Goal: Task Accomplishment & Management: Manage account settings

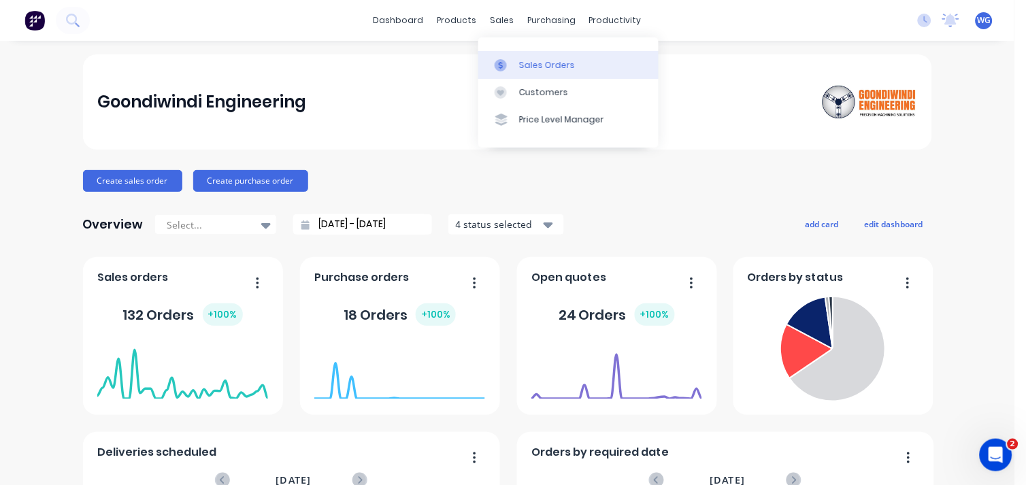
click at [518, 58] on link "Sales Orders" at bounding box center [568, 64] width 180 height 27
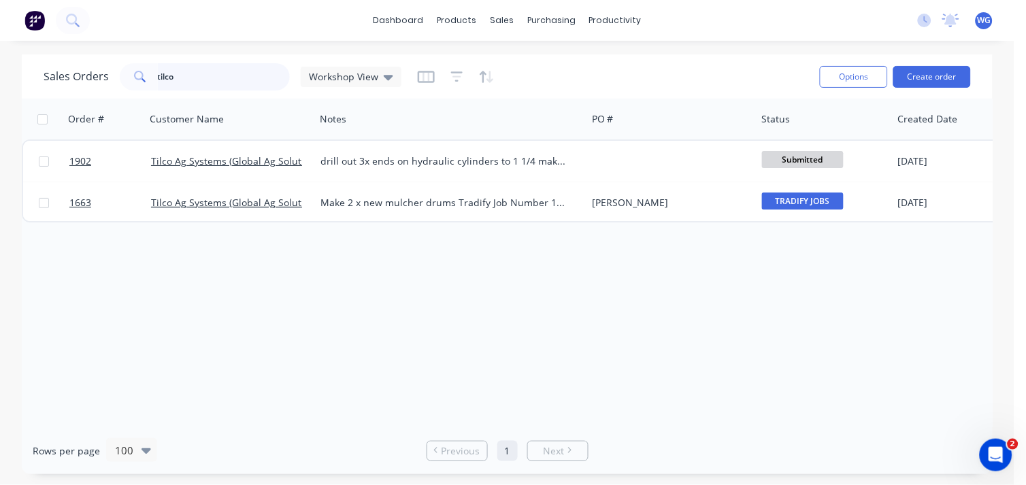
click at [237, 70] on input "tilco" at bounding box center [224, 76] width 133 height 27
type input "t"
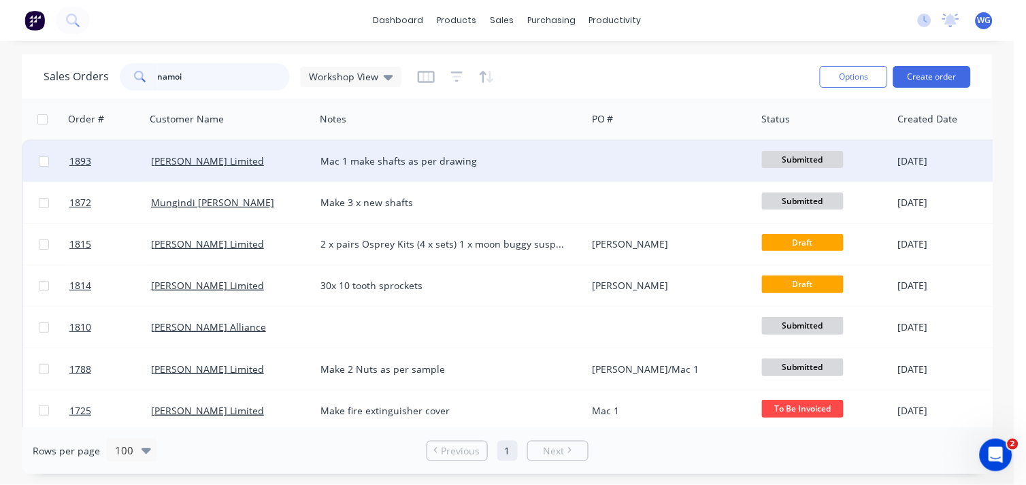
type input "namoi"
click at [259, 155] on div "[PERSON_NAME] Limited" at bounding box center [226, 161] width 151 height 14
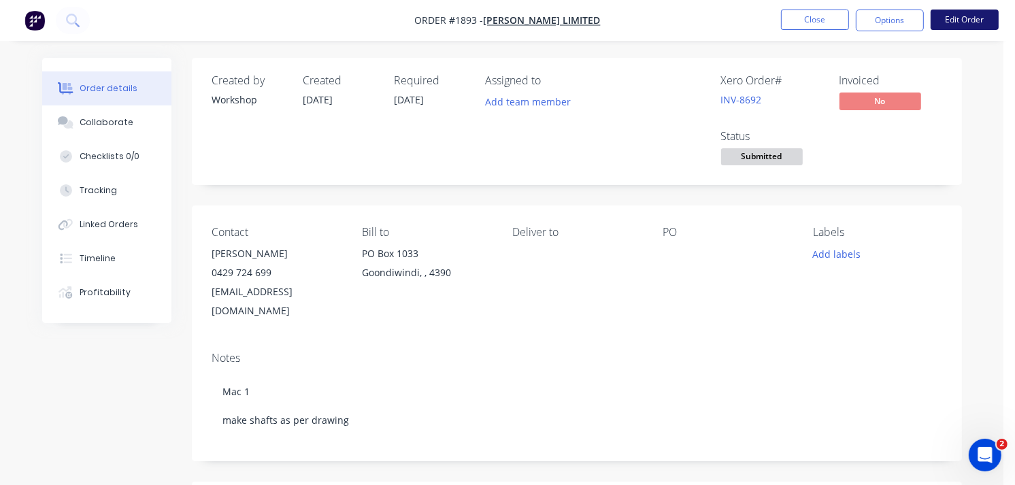
click at [963, 21] on button "Edit Order" at bounding box center [964, 20] width 68 height 20
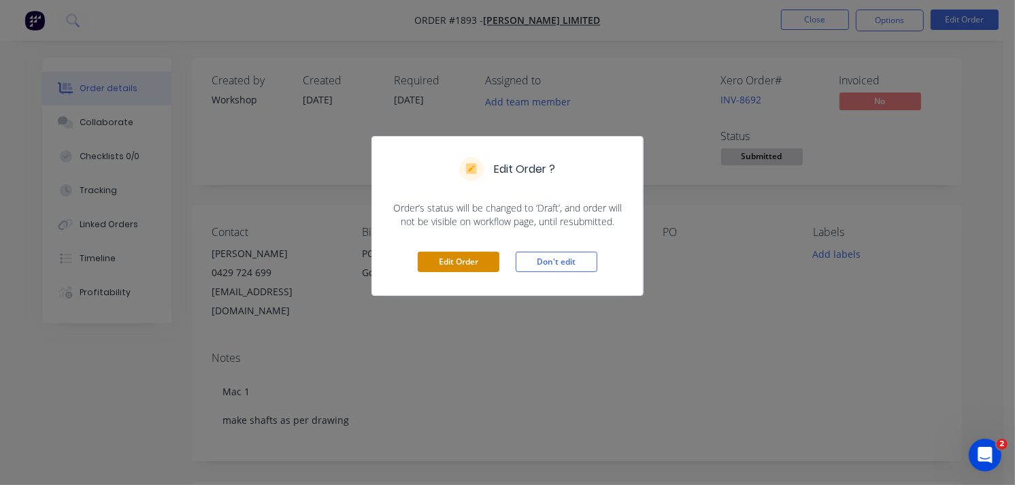
click at [446, 256] on button "Edit Order" at bounding box center [459, 262] width 82 height 20
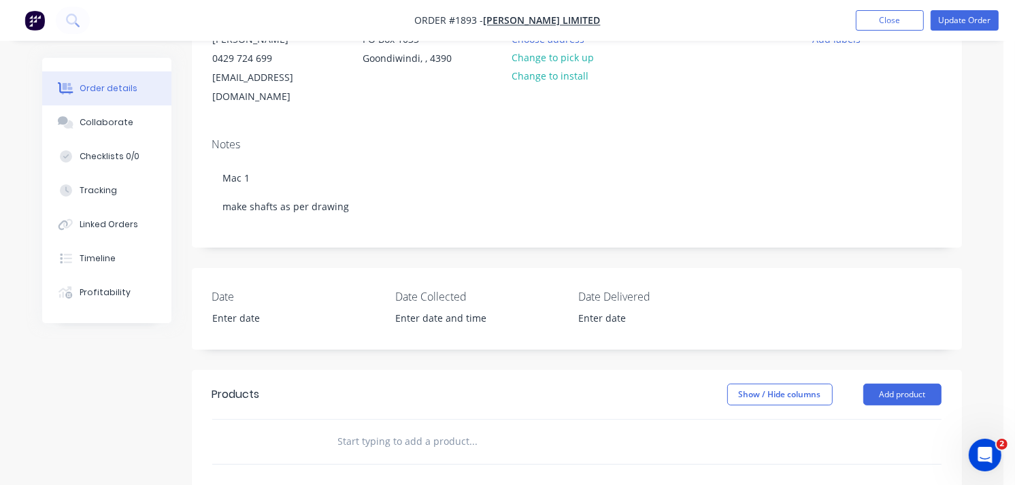
scroll to position [226, 0]
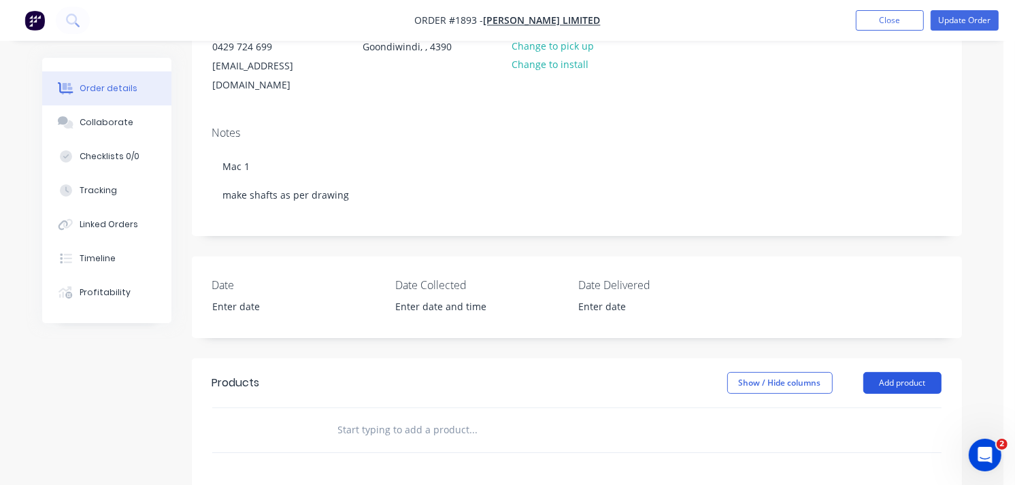
click at [920, 372] on button "Add product" at bounding box center [902, 383] width 78 height 22
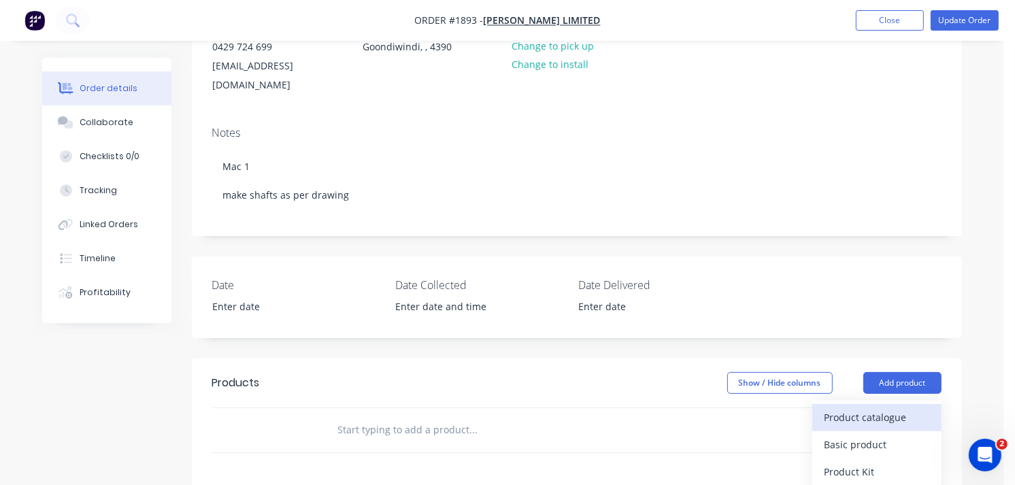
click at [875, 407] on div "Product catalogue" at bounding box center [876, 417] width 105 height 20
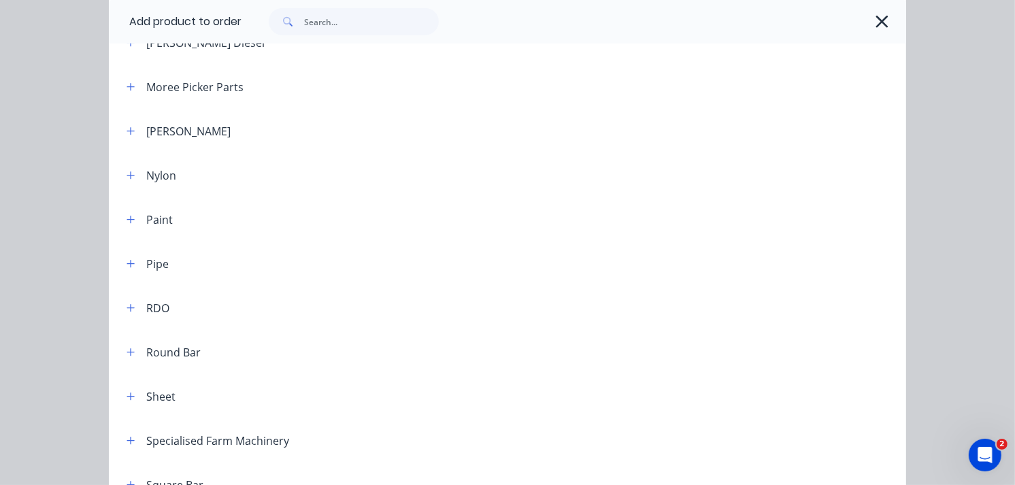
scroll to position [1436, 0]
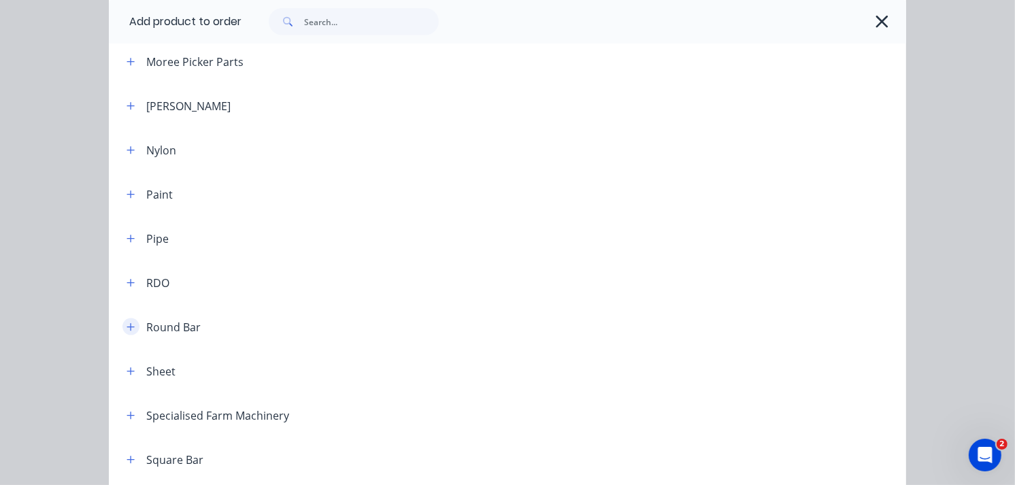
click at [127, 329] on icon "button" at bounding box center [130, 326] width 7 height 7
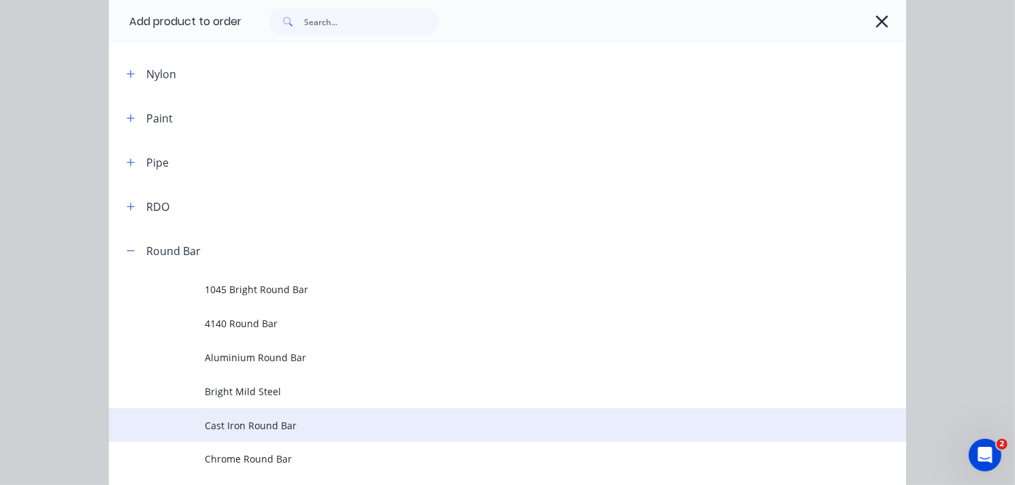
scroll to position [1511, 0]
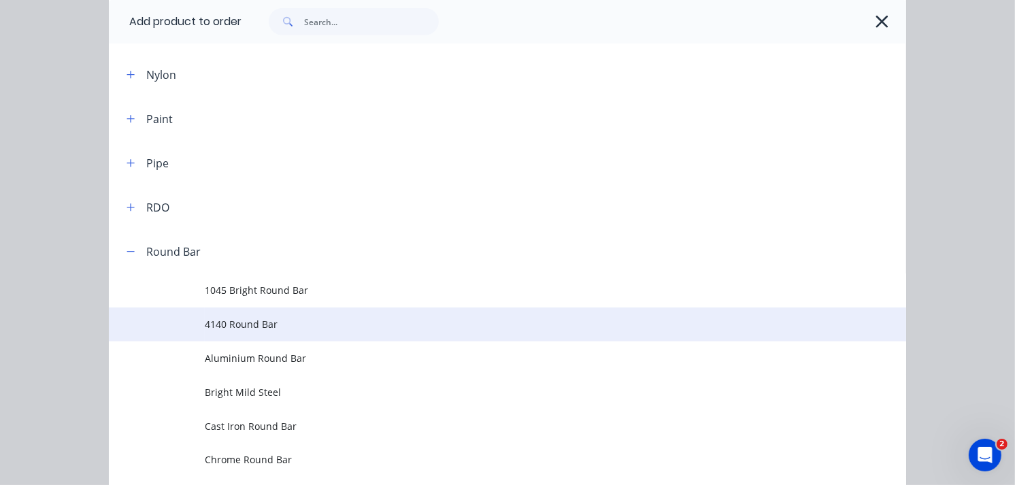
click at [268, 330] on span "4140 Round Bar" at bounding box center [485, 324] width 561 height 14
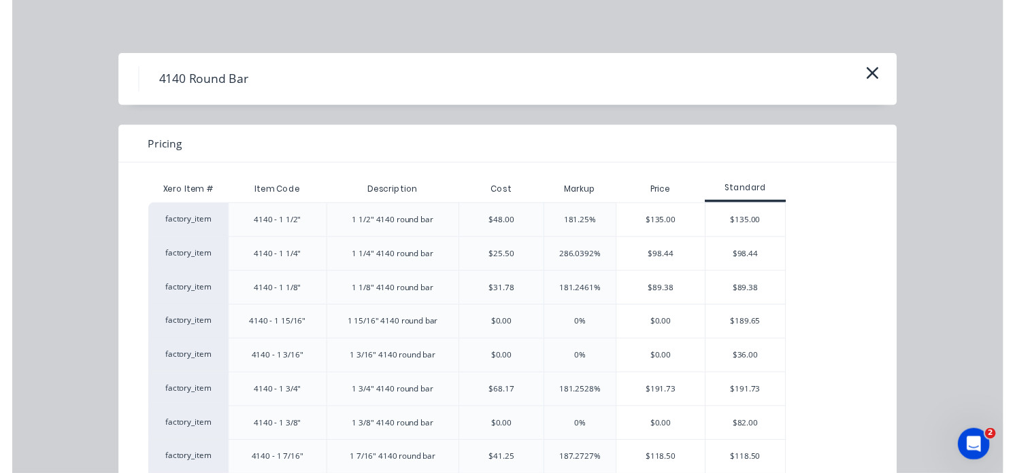
scroll to position [75, 0]
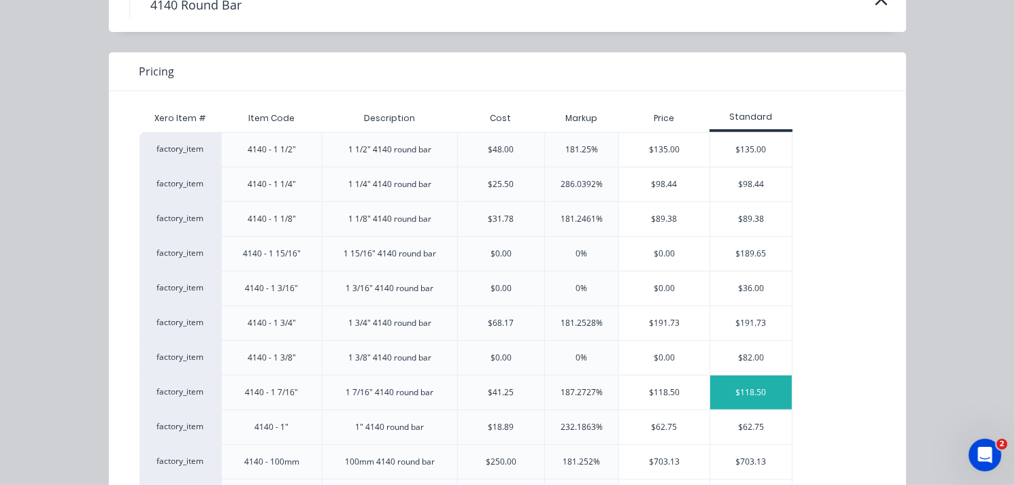
click at [750, 397] on div "$118.50" at bounding box center [751, 392] width 82 height 34
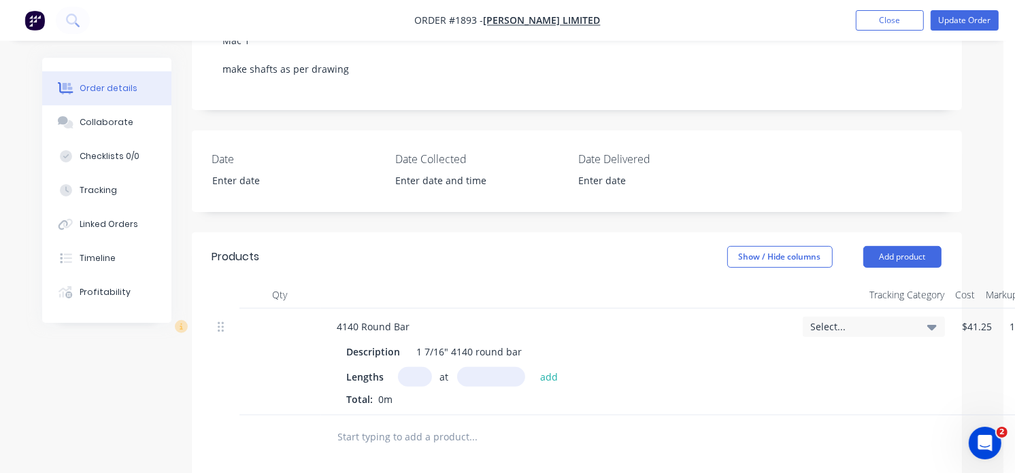
scroll to position [377, 0]
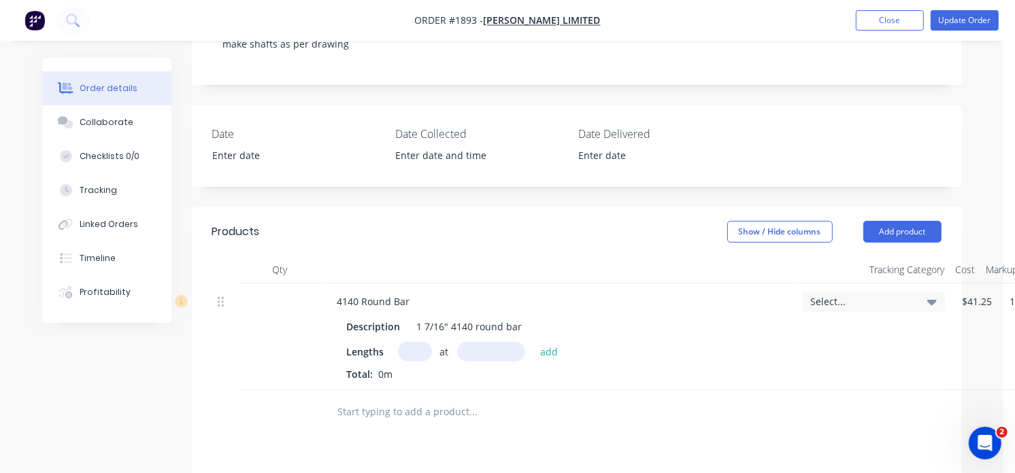
click at [420, 342] on input "text" at bounding box center [415, 352] width 34 height 20
type input "4"
click at [477, 342] on input "text" at bounding box center [491, 352] width 68 height 20
type input "621mm"
click at [553, 342] on button "add" at bounding box center [549, 351] width 32 height 18
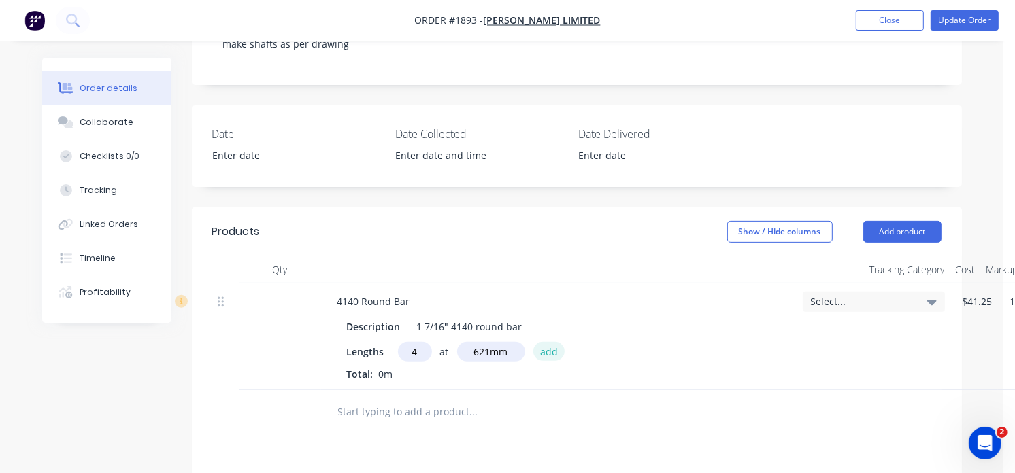
type input "$294.35"
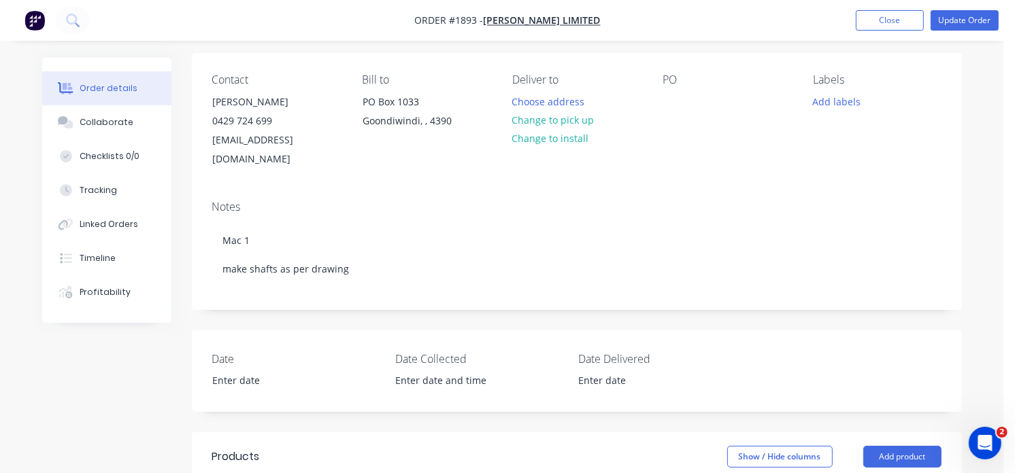
scroll to position [75, 0]
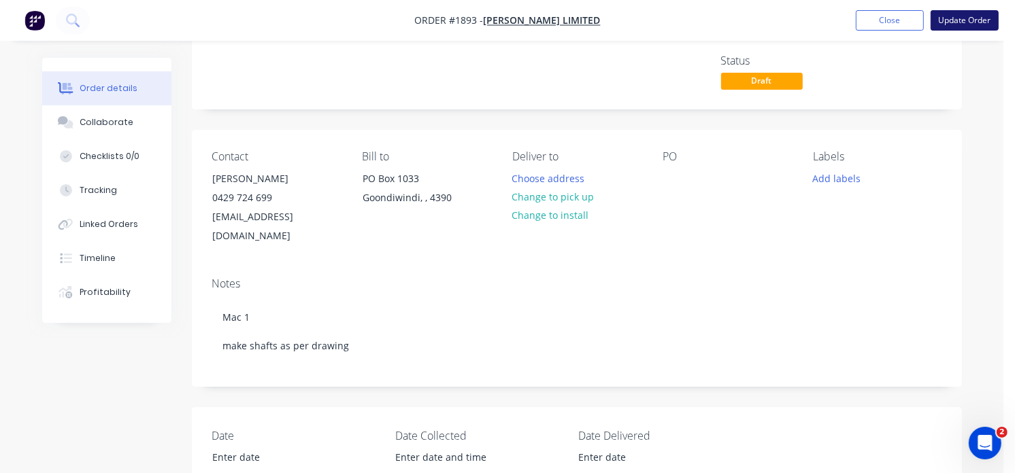
click at [948, 24] on button "Update Order" at bounding box center [964, 20] width 68 height 20
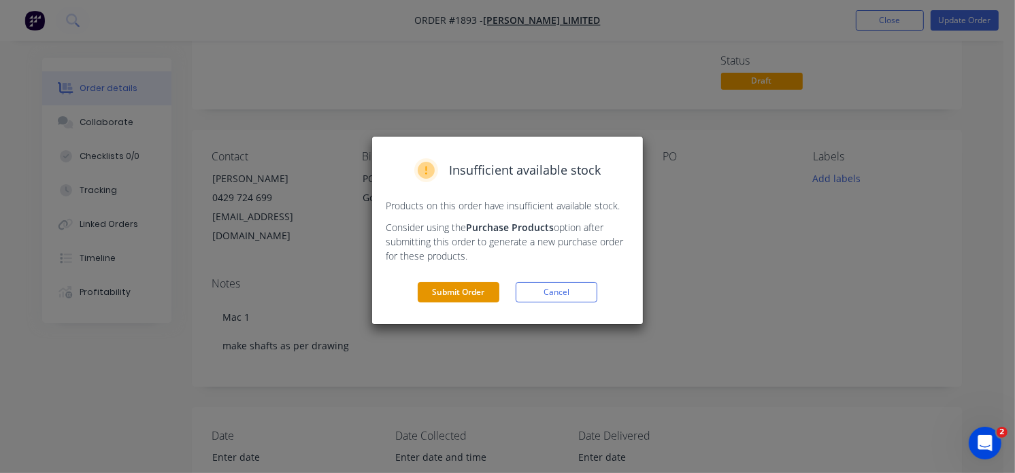
click at [480, 297] on button "Submit Order" at bounding box center [459, 292] width 82 height 20
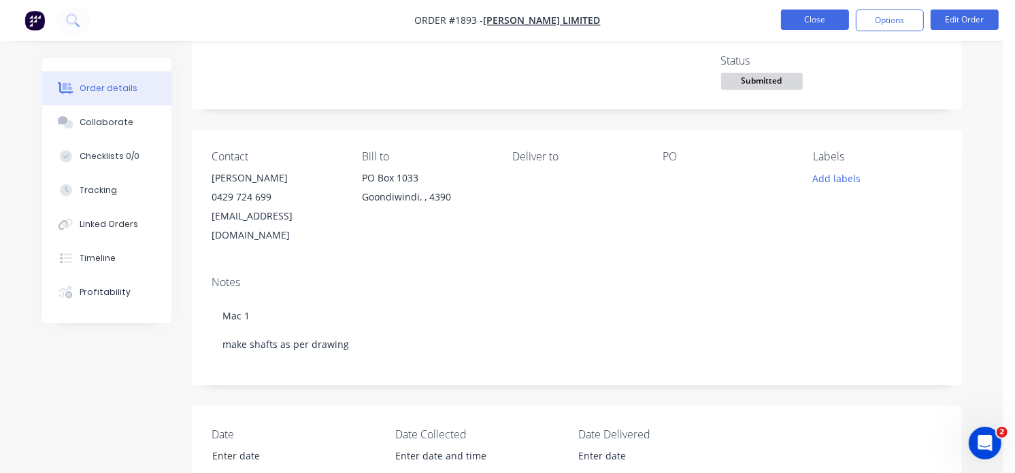
click at [819, 16] on button "Close" at bounding box center [815, 20] width 68 height 20
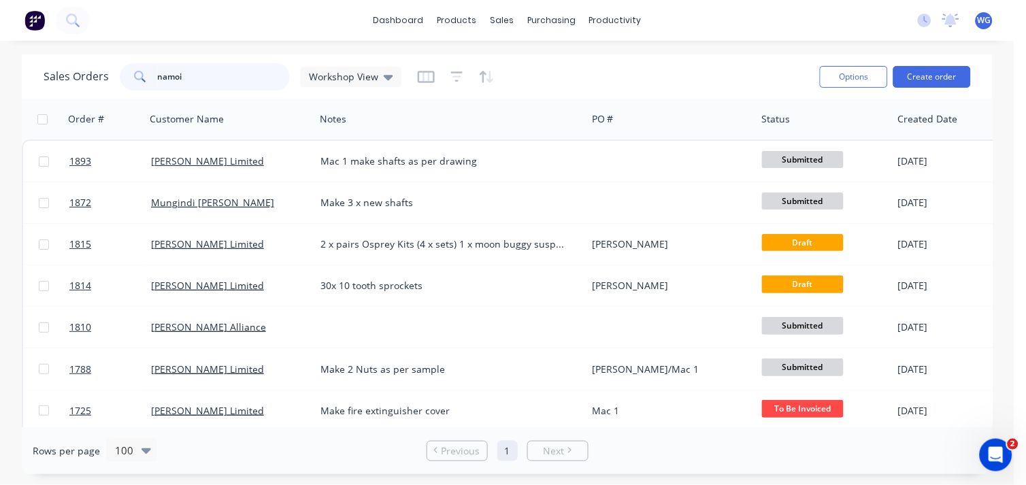
drag, startPoint x: 213, startPoint y: 77, endPoint x: 118, endPoint y: 77, distance: 95.2
click at [120, 77] on div "namoi" at bounding box center [205, 76] width 170 height 27
click at [937, 88] on div "Options Create order" at bounding box center [892, 76] width 156 height 33
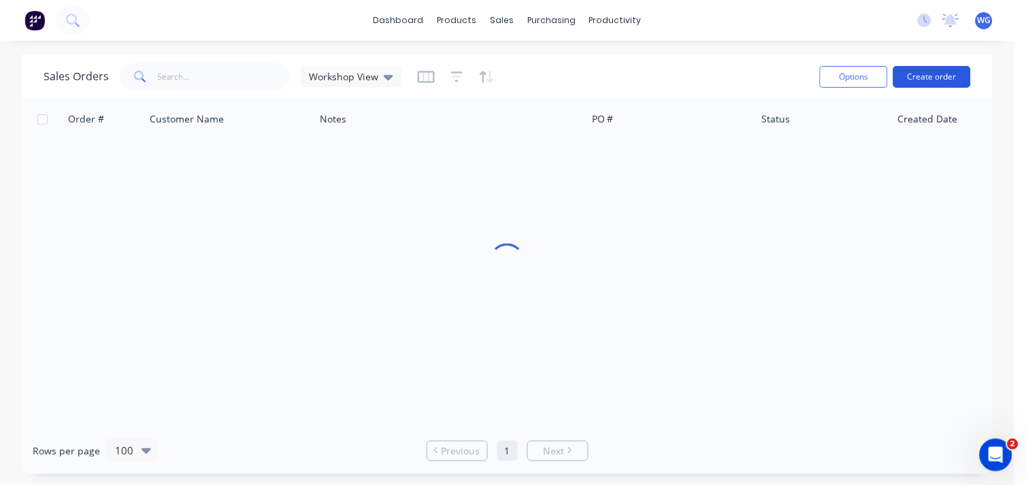
click at [940, 80] on button "Create order" at bounding box center [932, 77] width 78 height 22
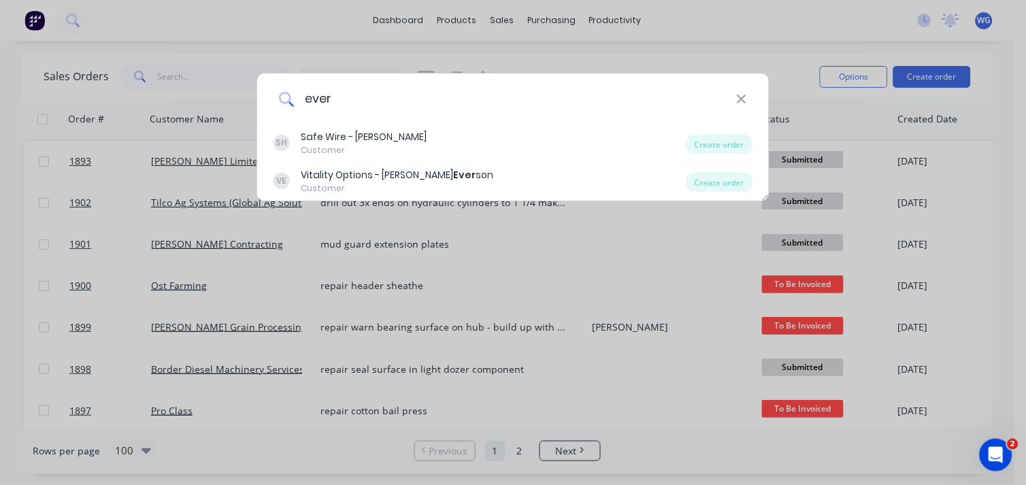
click at [729, 107] on input "ever" at bounding box center [515, 98] width 442 height 51
drag, startPoint x: 324, startPoint y: 96, endPoint x: 810, endPoint y: 92, distance: 485.7
click at [188, 84] on div "ever SH Safe Wire - [PERSON_NAME] Customer Create order VE Vitality Options - […" at bounding box center [513, 242] width 1026 height 485
type input "ever"
click at [739, 100] on icon at bounding box center [741, 99] width 11 height 15
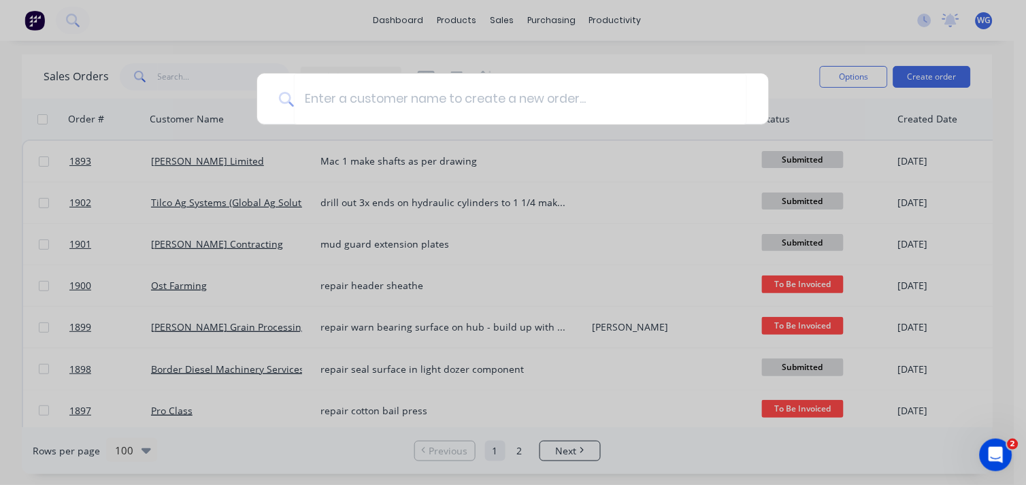
click at [499, 20] on div at bounding box center [513, 242] width 1026 height 485
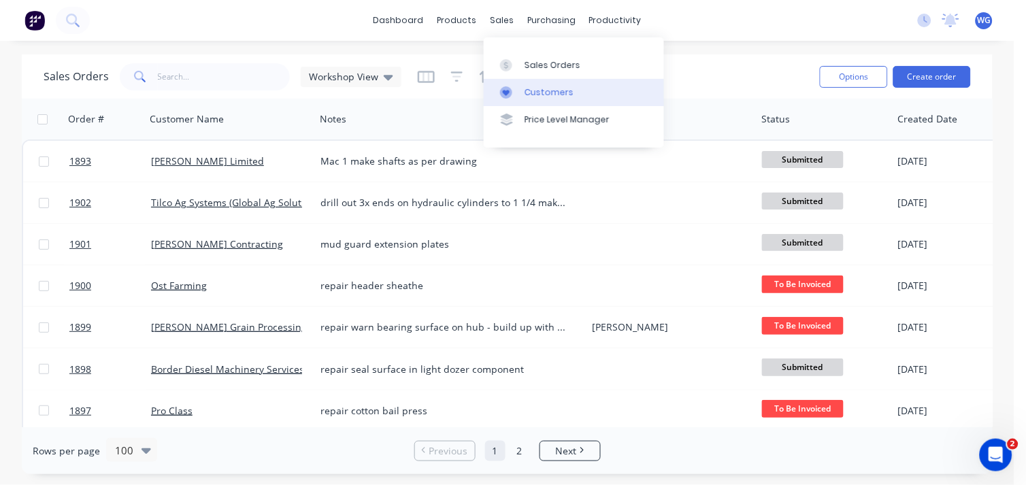
click at [533, 89] on div "Customers" at bounding box center [548, 92] width 49 height 12
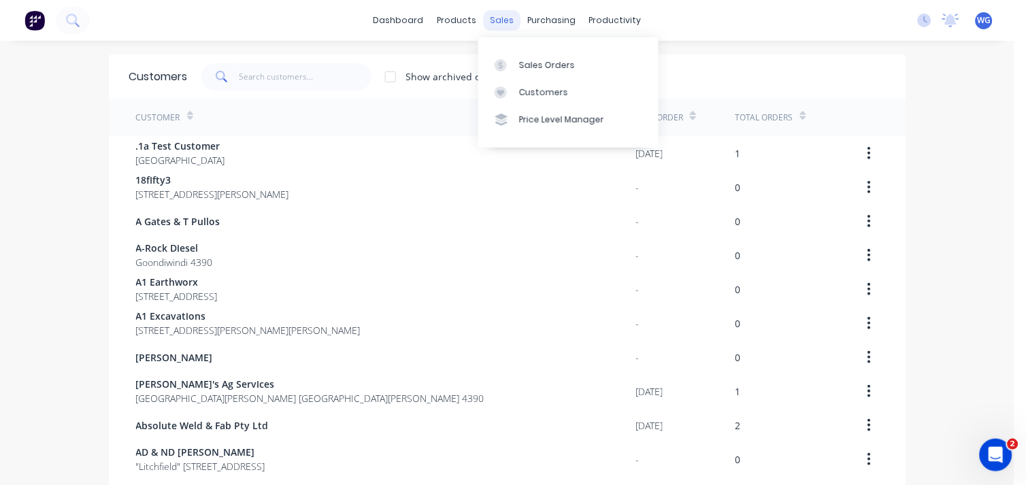
click at [495, 14] on div "sales" at bounding box center [501, 20] width 37 height 20
click at [539, 59] on div "Sales Orders" at bounding box center [547, 65] width 56 height 12
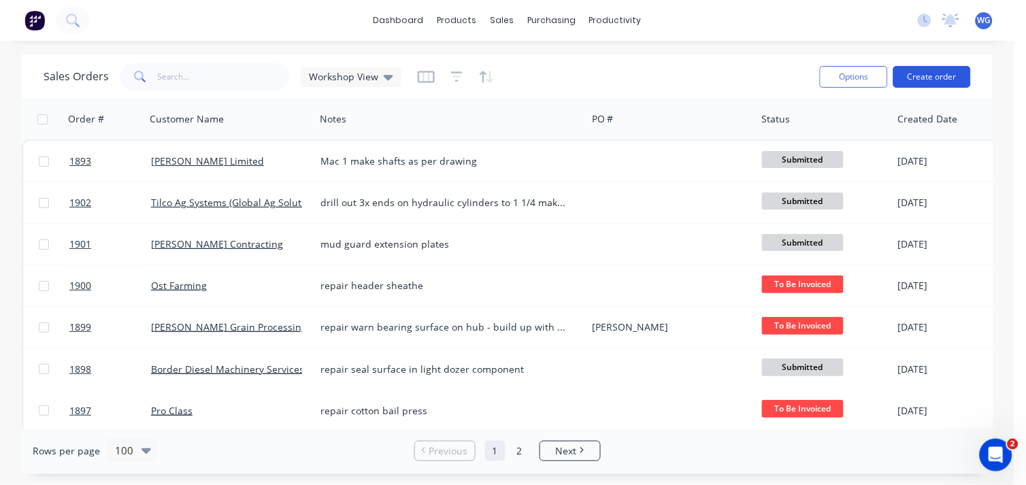
click at [950, 72] on button "Create order" at bounding box center [932, 77] width 78 height 22
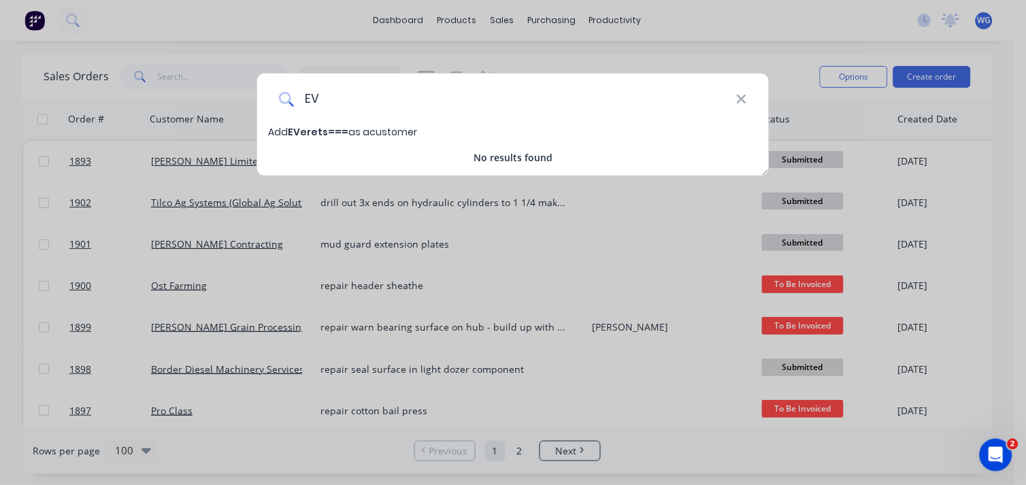
type input "E"
type input "Everest Civil"
click at [324, 127] on span "Everest Civil" at bounding box center [319, 132] width 63 height 14
select select "AU"
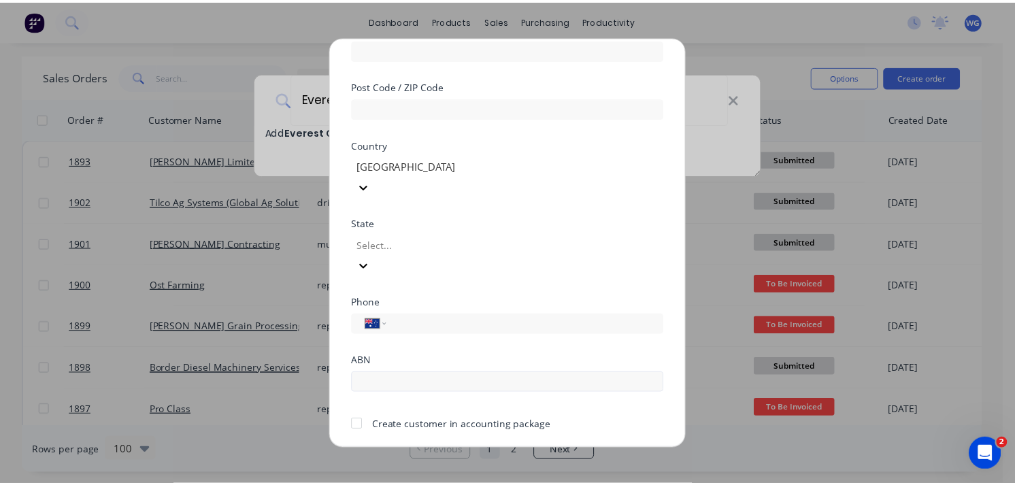
scroll to position [250, 0]
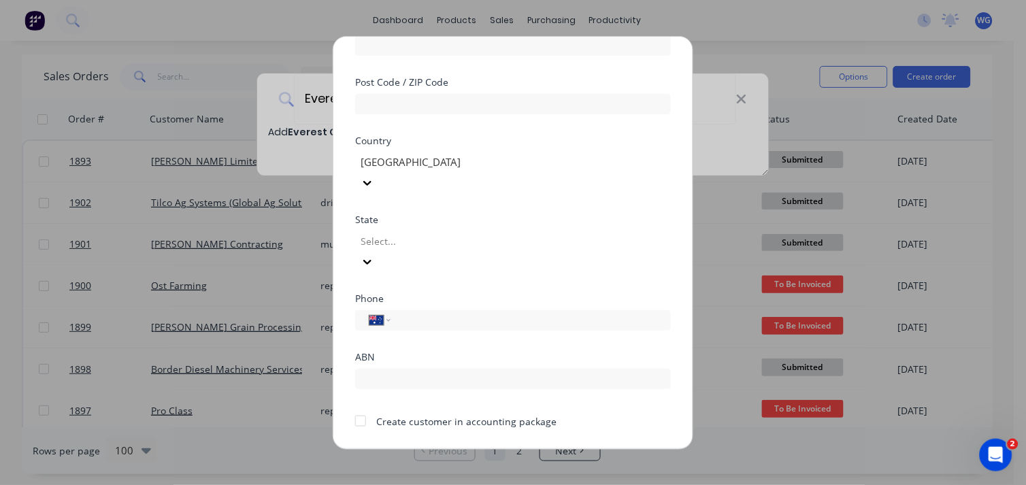
click at [361, 407] on div at bounding box center [360, 420] width 27 height 27
click at [484, 450] on button "Save" at bounding box center [470, 461] width 75 height 22
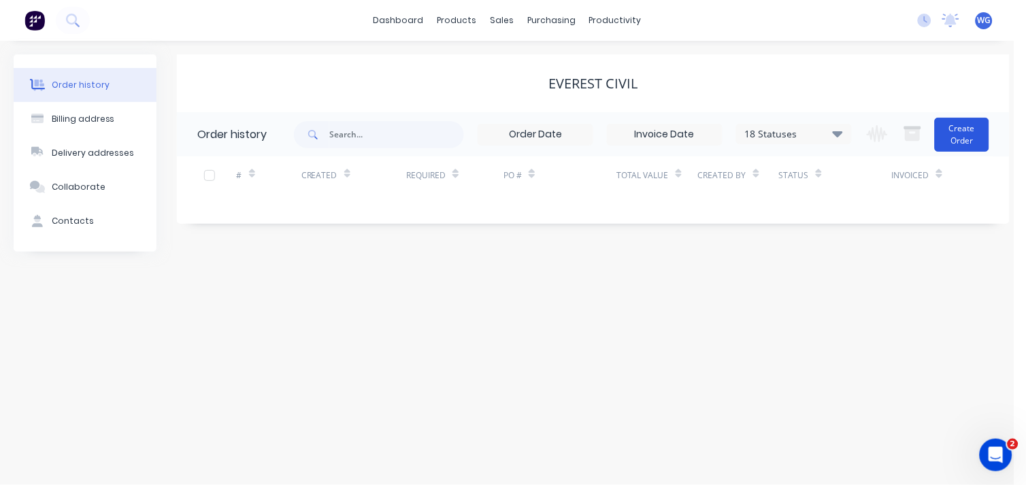
click at [960, 134] on button "Create Order" at bounding box center [962, 135] width 54 height 34
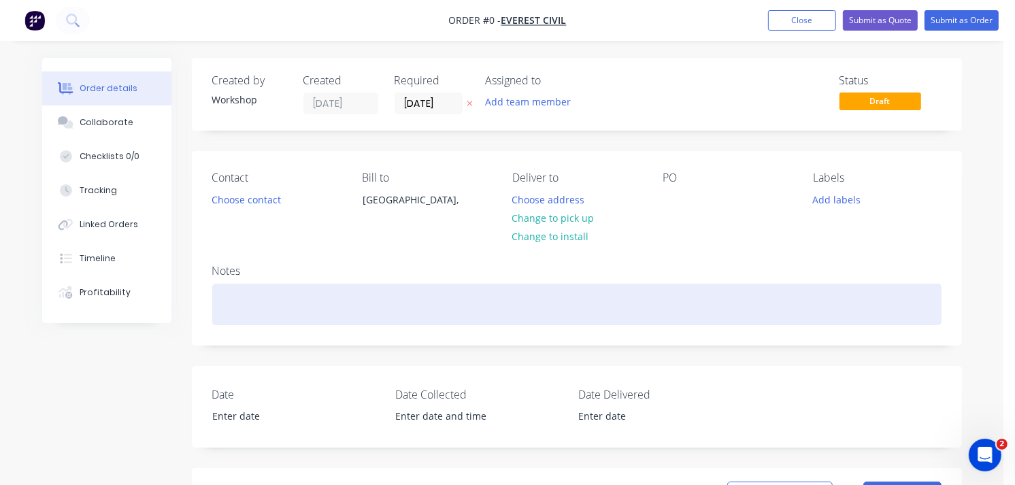
click at [292, 292] on div at bounding box center [576, 304] width 729 height 41
